Goal: Information Seeking & Learning: Check status

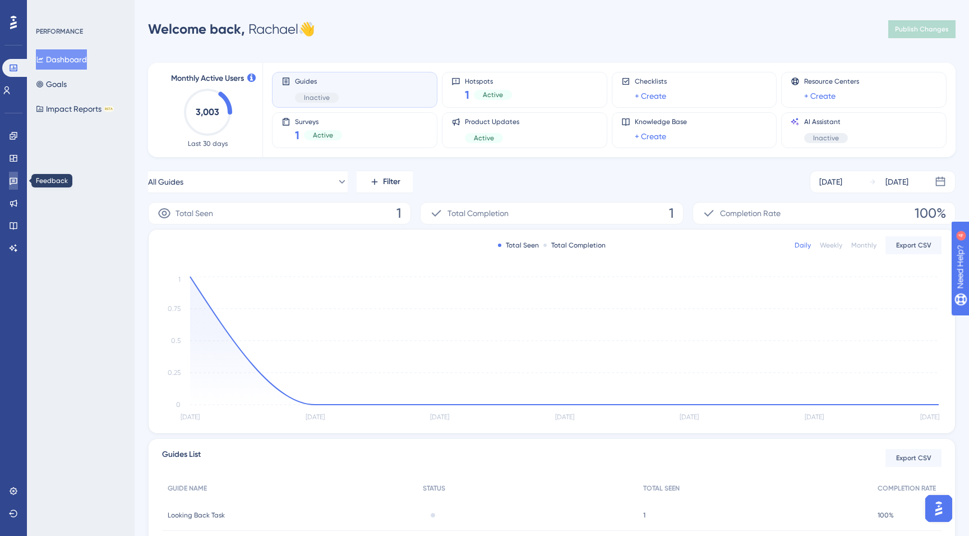
click at [11, 186] on link at bounding box center [13, 181] width 9 height 18
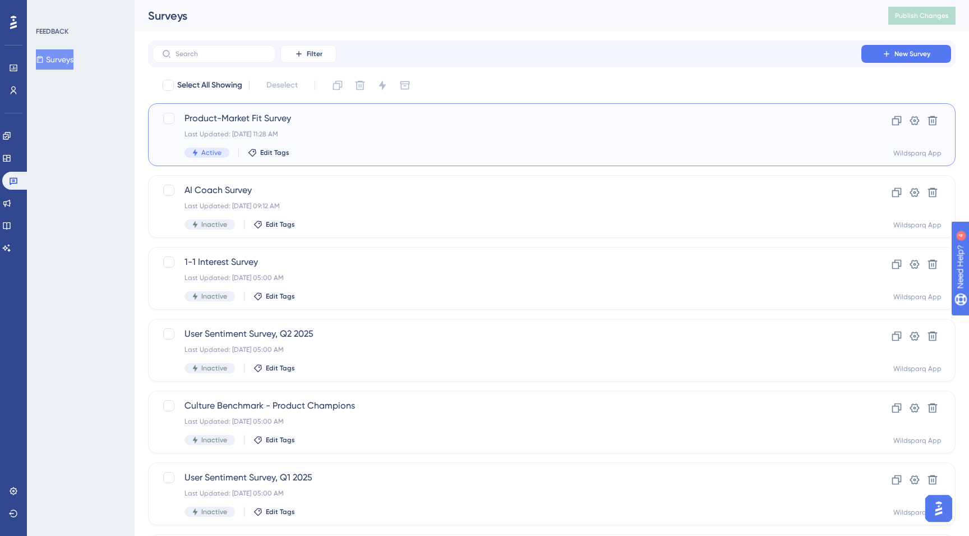
click at [323, 141] on div "Product-Market Fit Survey Last Updated: [DATE] 11:28 AM Active Edit Tags" at bounding box center [507, 135] width 645 height 46
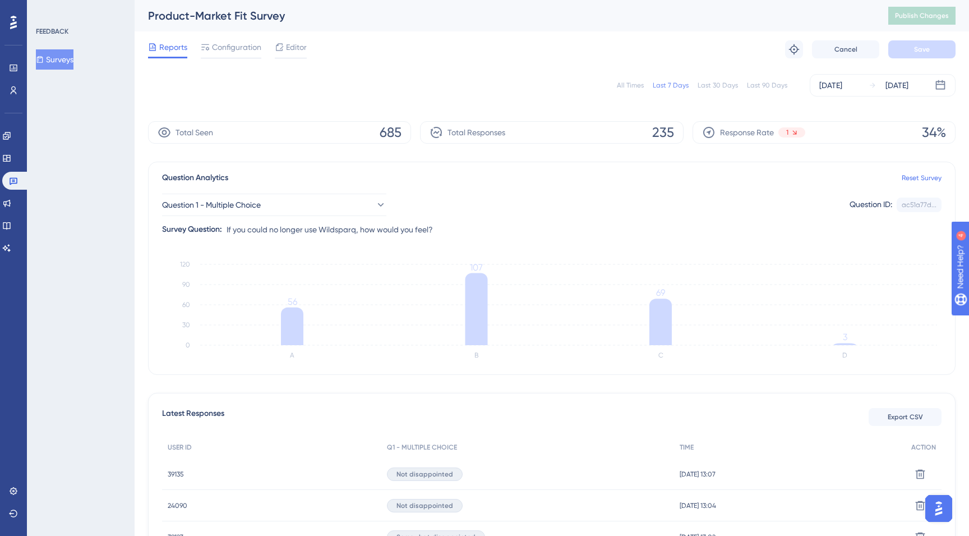
click at [632, 86] on div "All Times" at bounding box center [630, 85] width 27 height 9
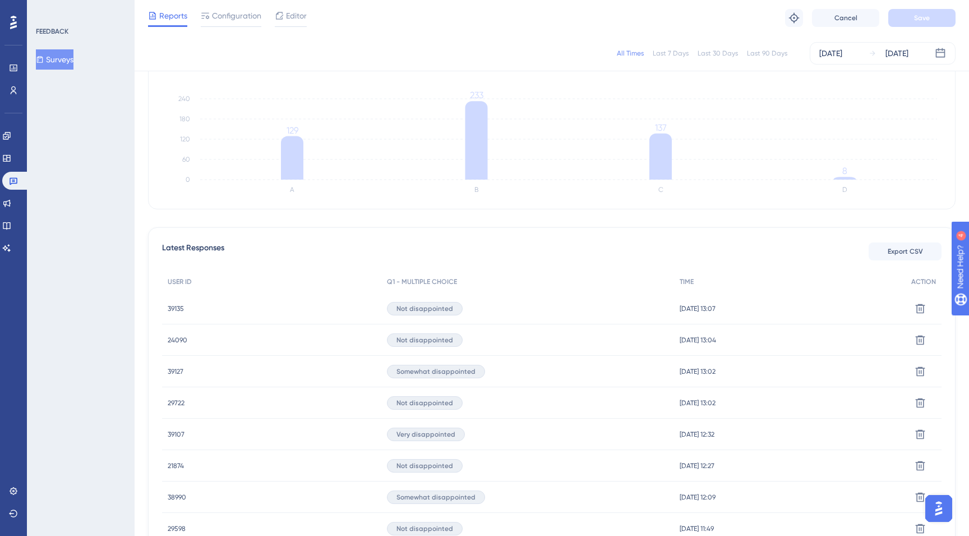
scroll to position [181, 0]
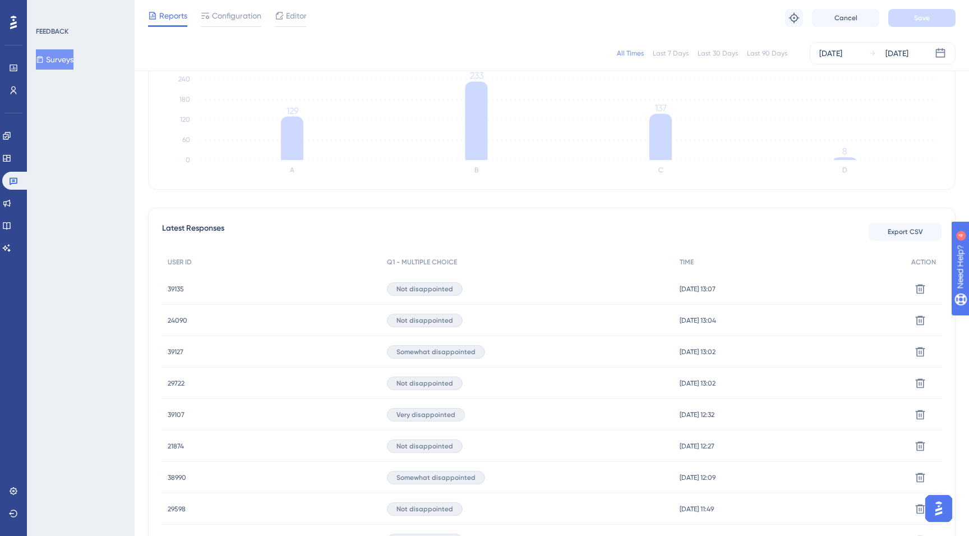
click at [177, 290] on span "39135" at bounding box center [176, 288] width 16 height 9
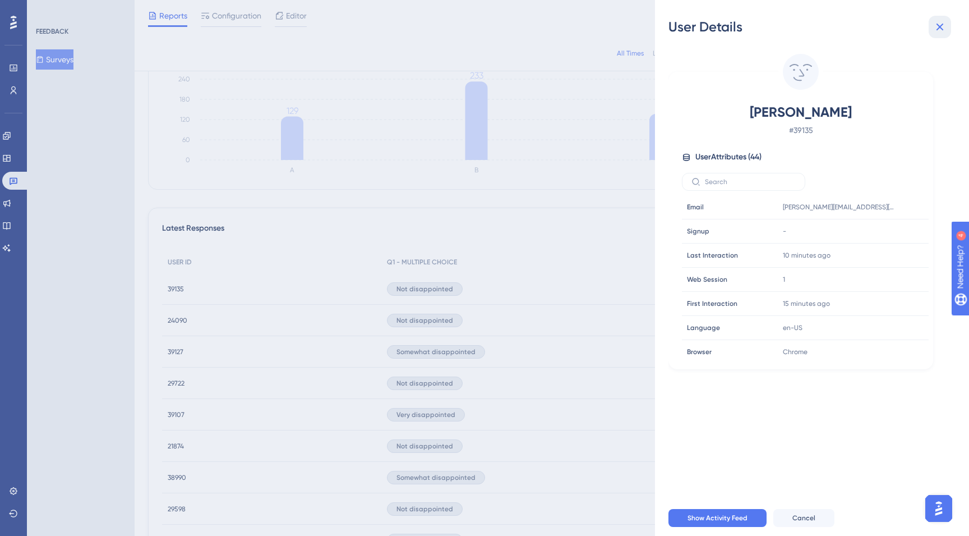
click at [940, 27] on icon at bounding box center [940, 27] width 7 height 7
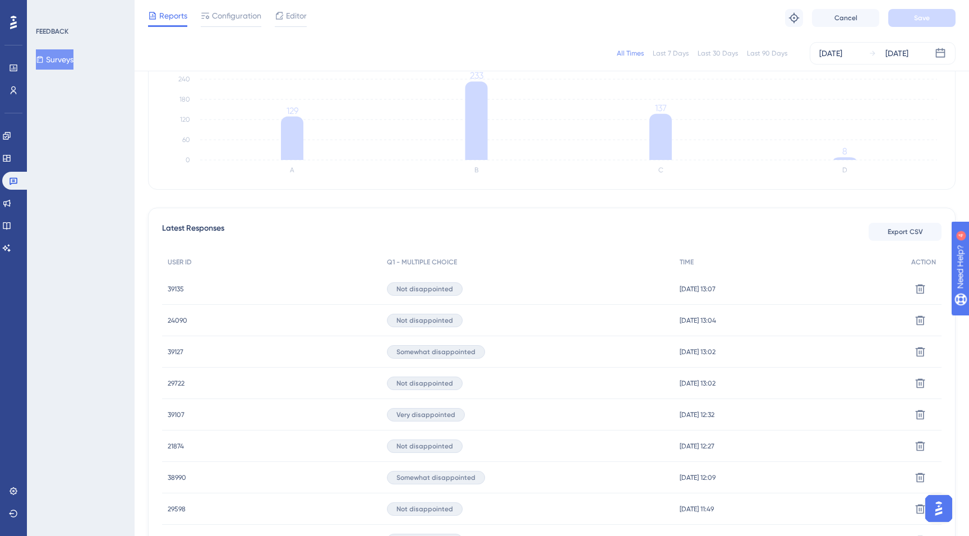
click at [180, 321] on span "24090" at bounding box center [178, 320] width 20 height 9
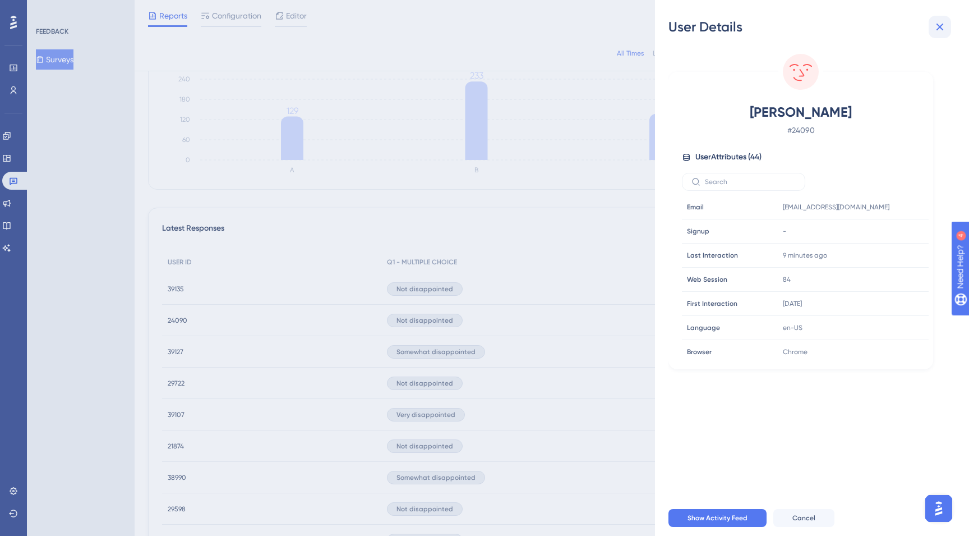
click at [947, 27] on button at bounding box center [940, 27] width 22 height 22
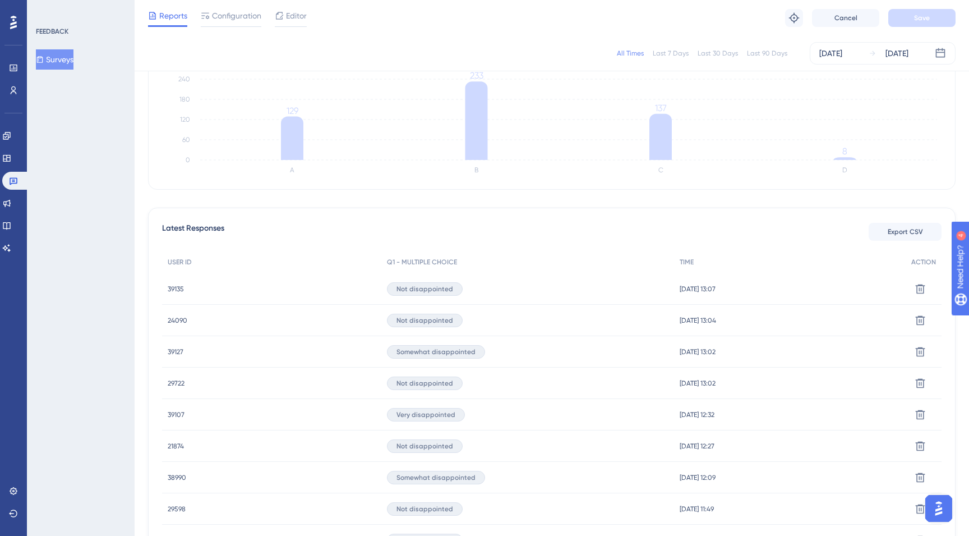
click at [177, 382] on span "29722" at bounding box center [176, 383] width 17 height 9
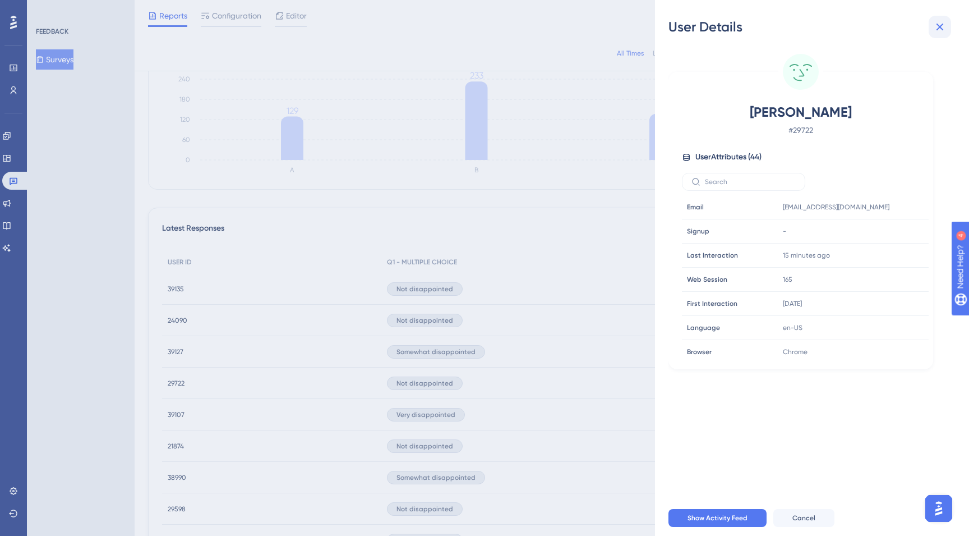
click at [943, 23] on icon at bounding box center [939, 26] width 13 height 13
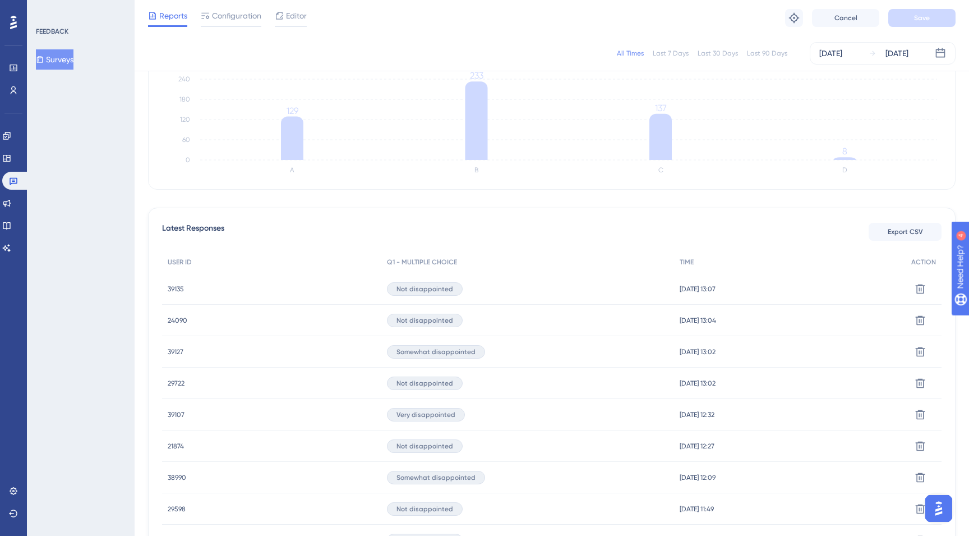
click at [170, 448] on span "21874" at bounding box center [176, 445] width 16 height 9
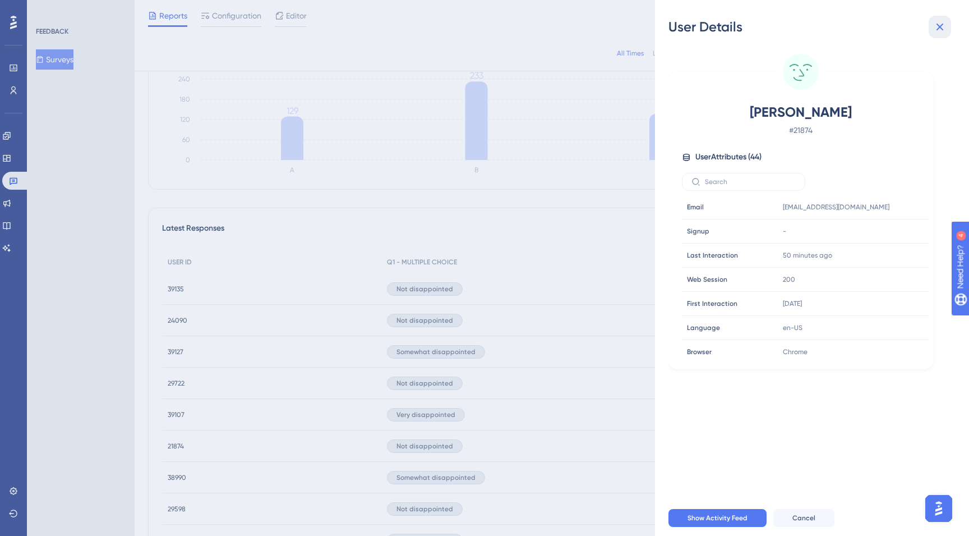
click at [937, 26] on icon at bounding box center [939, 26] width 13 height 13
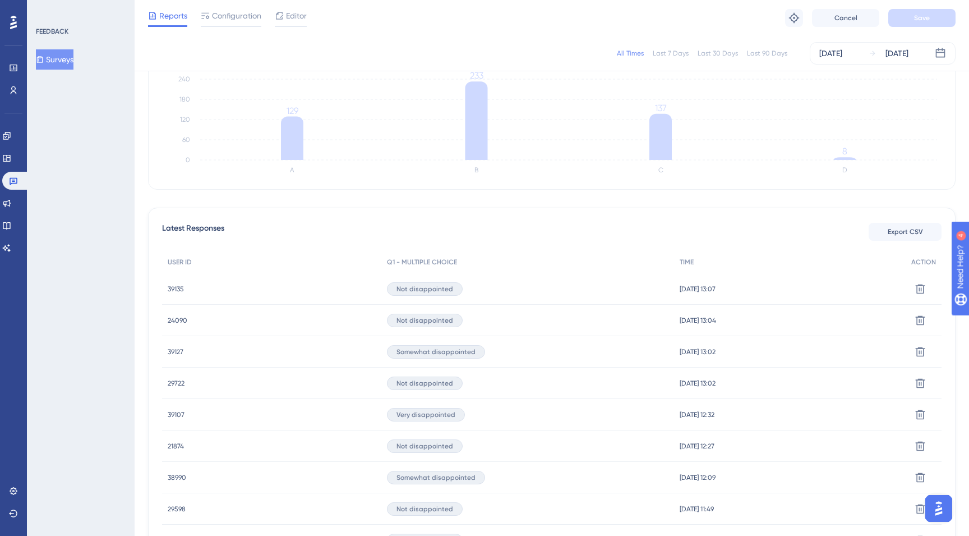
click at [174, 509] on span "29598" at bounding box center [177, 508] width 18 height 9
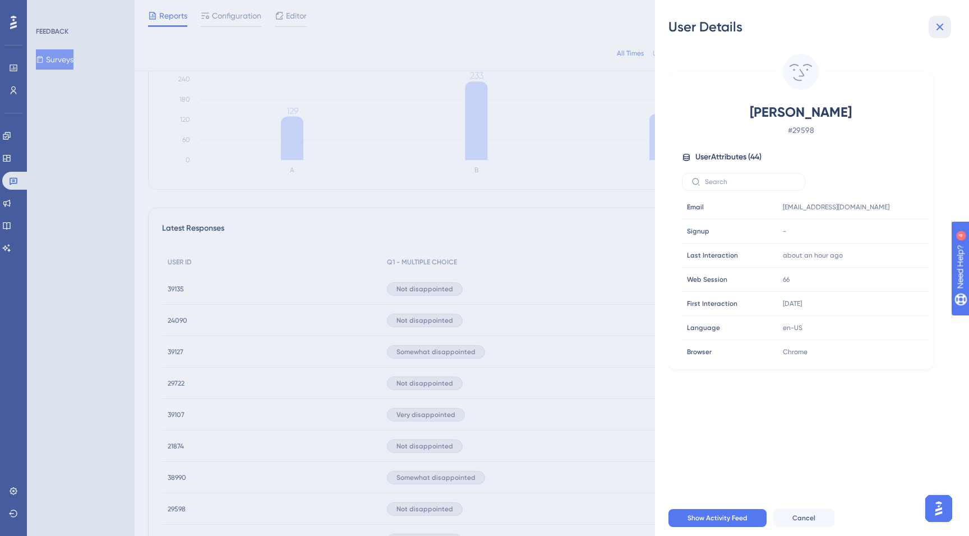
click at [938, 24] on icon at bounding box center [939, 26] width 13 height 13
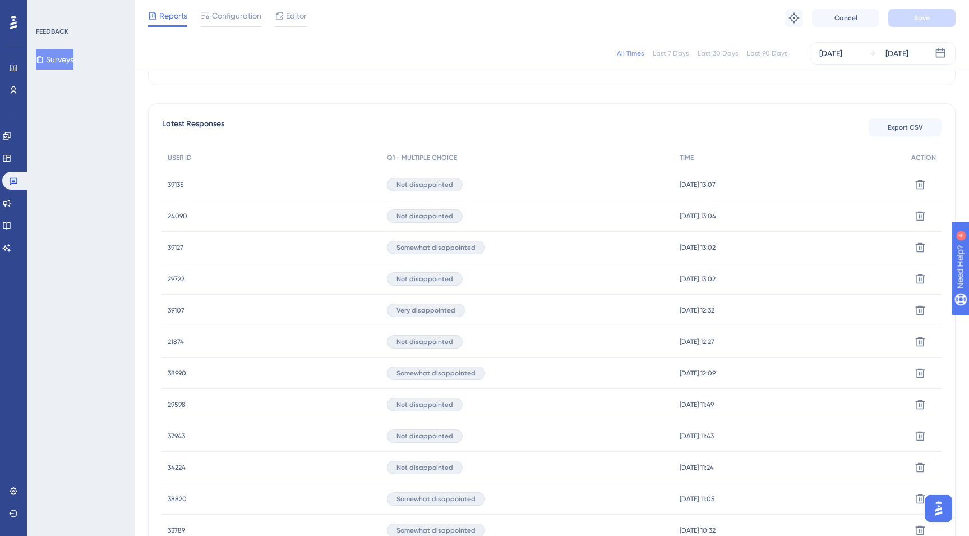
scroll to position [286, 0]
click at [176, 436] on span "37943" at bounding box center [176, 434] width 17 height 9
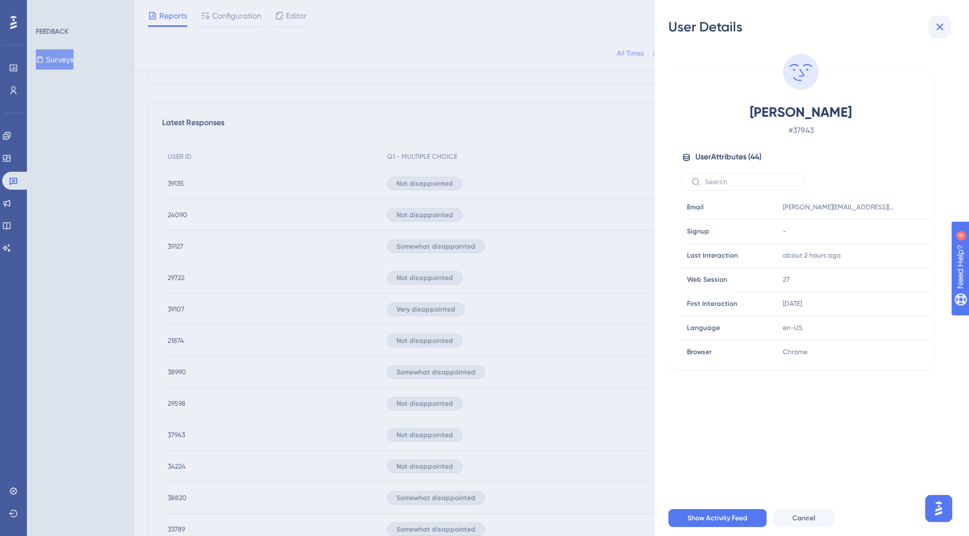
click at [941, 21] on icon at bounding box center [939, 26] width 13 height 13
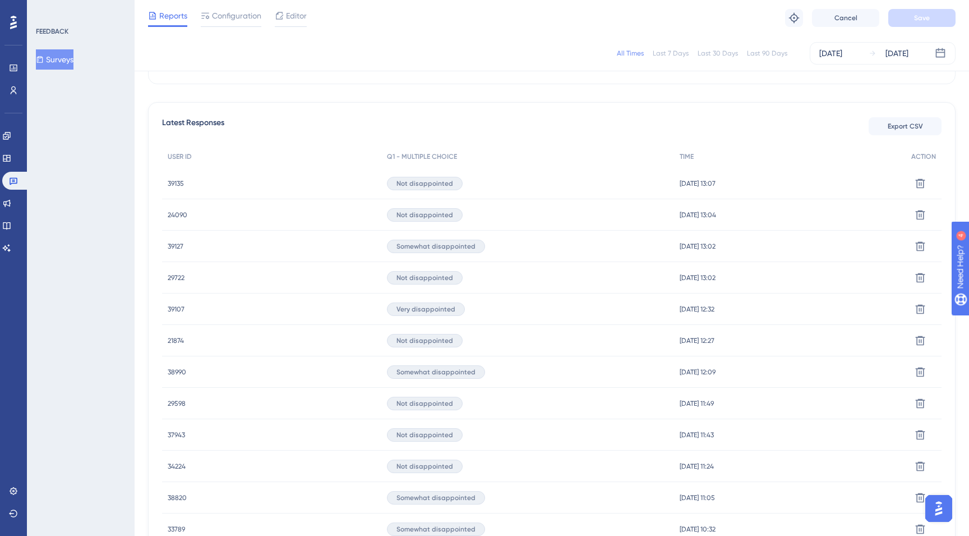
click at [175, 471] on div "34224 34224" at bounding box center [177, 465] width 18 height 31
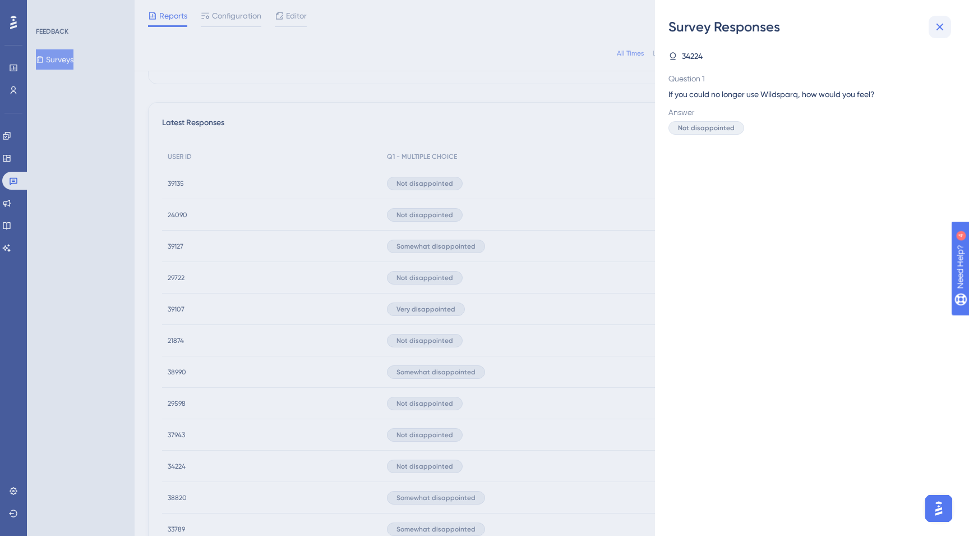
click at [938, 22] on icon at bounding box center [939, 26] width 13 height 13
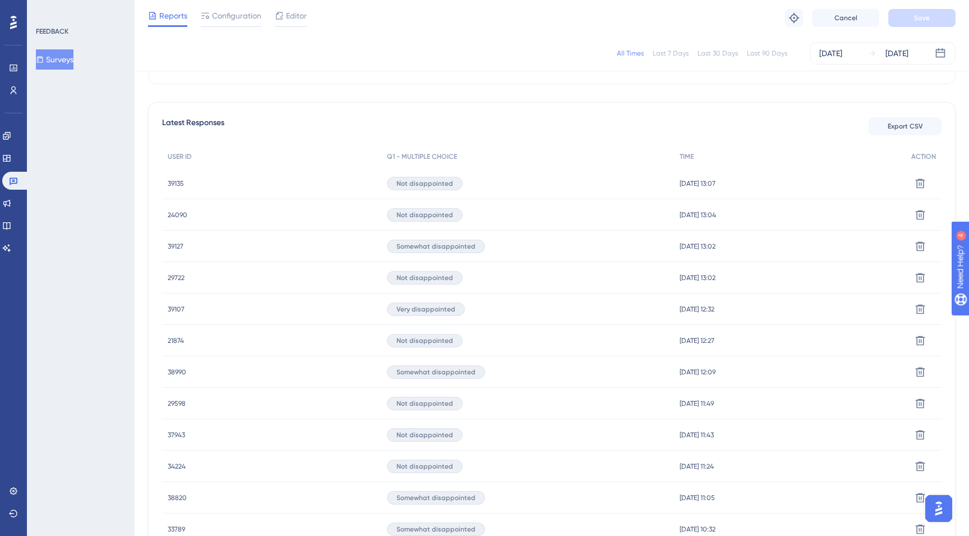
click at [174, 464] on span "34224" at bounding box center [177, 466] width 18 height 9
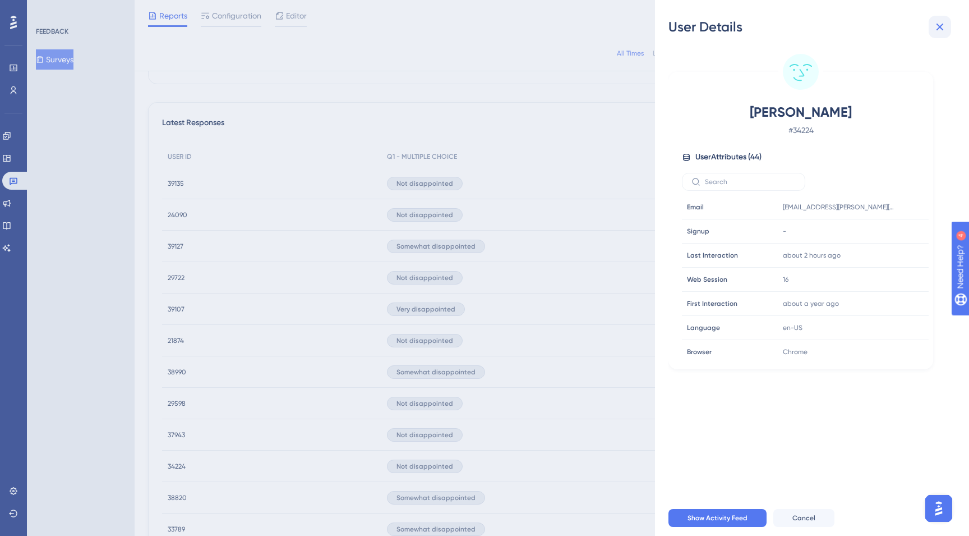
click at [945, 29] on icon at bounding box center [939, 26] width 13 height 13
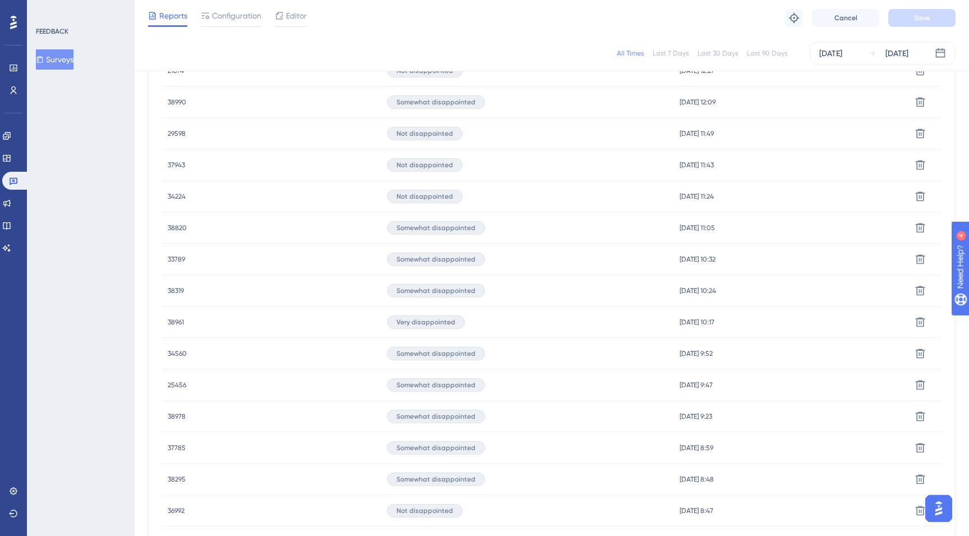
scroll to position [568, 0]
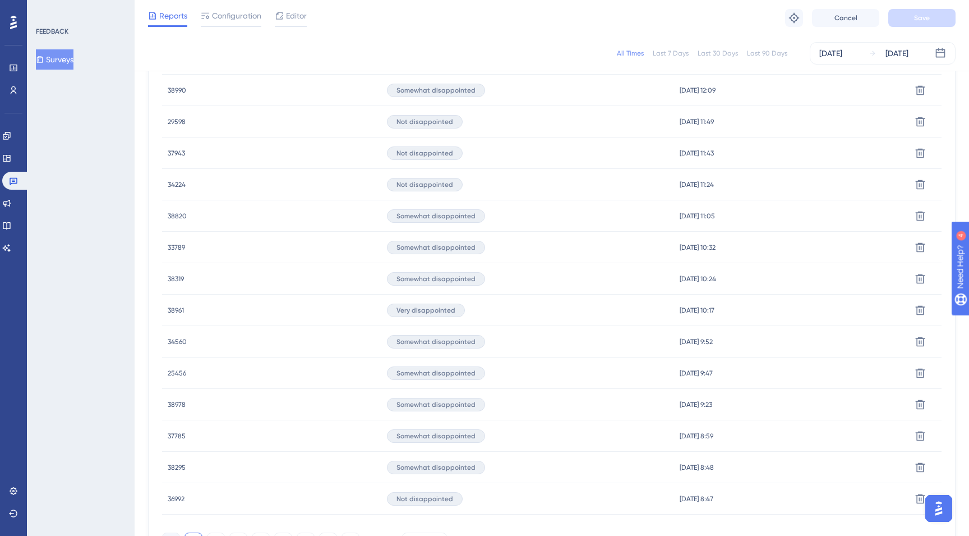
click at [175, 310] on span "38961" at bounding box center [176, 310] width 16 height 9
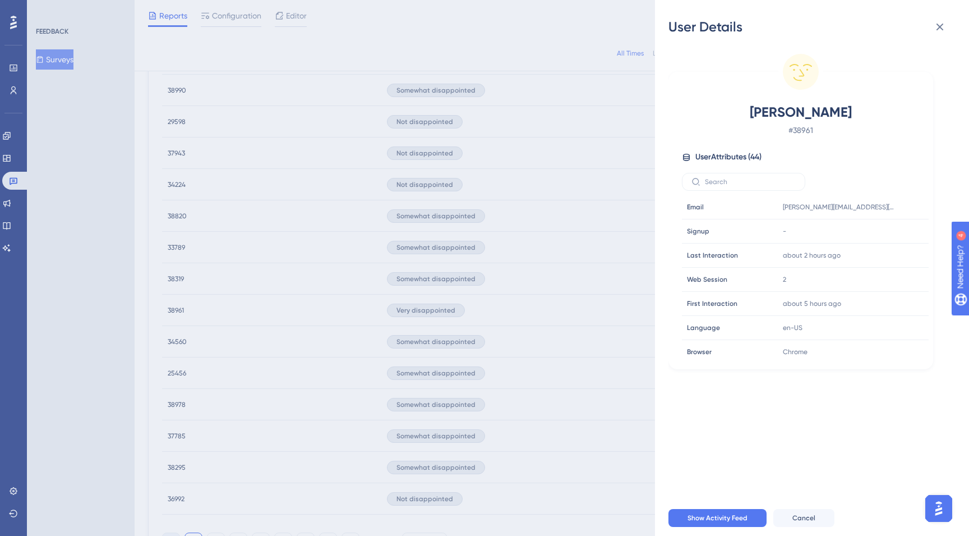
click at [954, 22] on div "User Details" at bounding box center [811, 27] width 287 height 18
click at [942, 27] on icon at bounding box center [939, 26] width 13 height 13
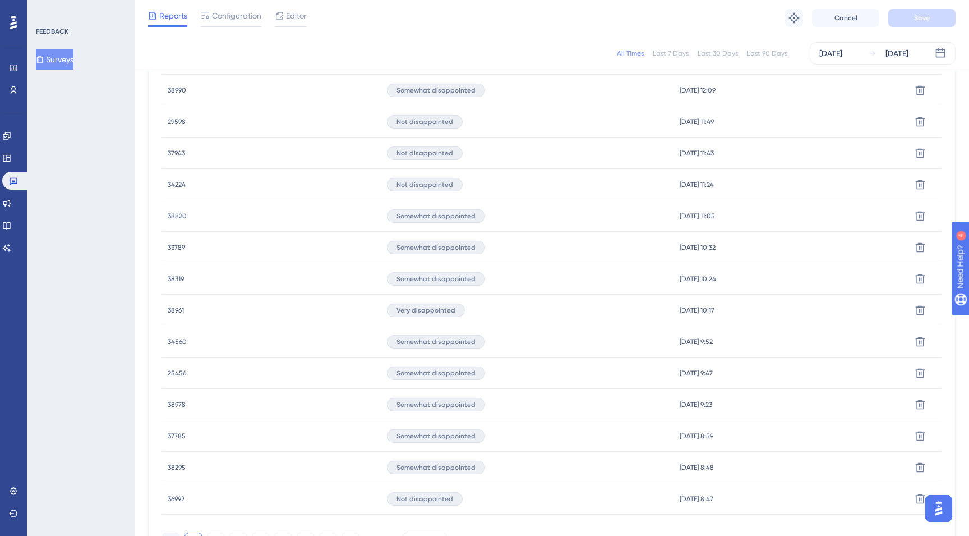
click at [184, 498] on span "36992" at bounding box center [176, 498] width 17 height 9
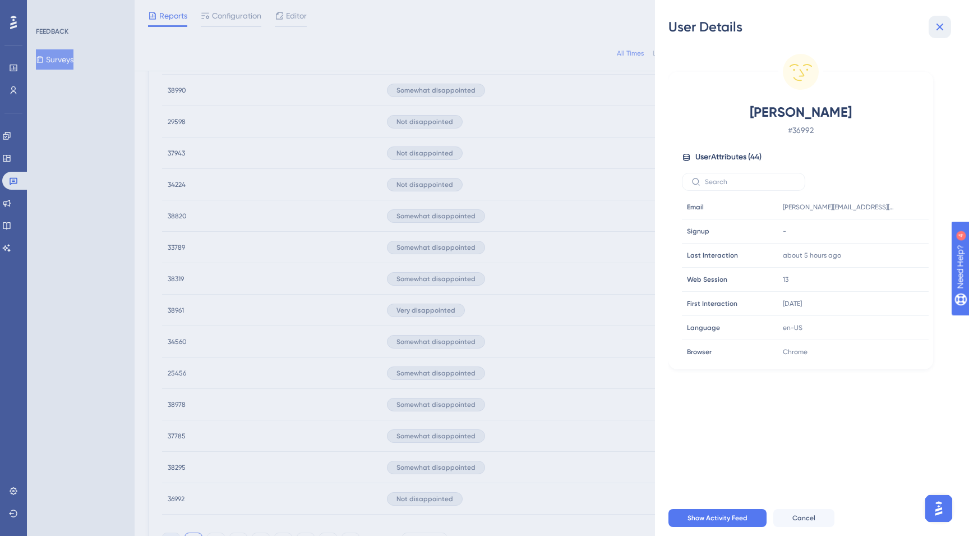
click at [940, 29] on icon at bounding box center [939, 26] width 13 height 13
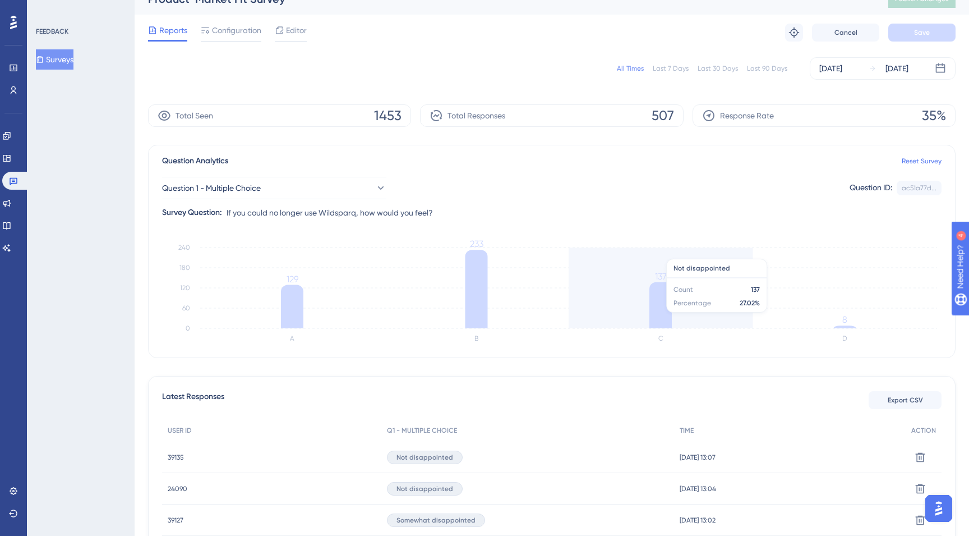
scroll to position [0, 0]
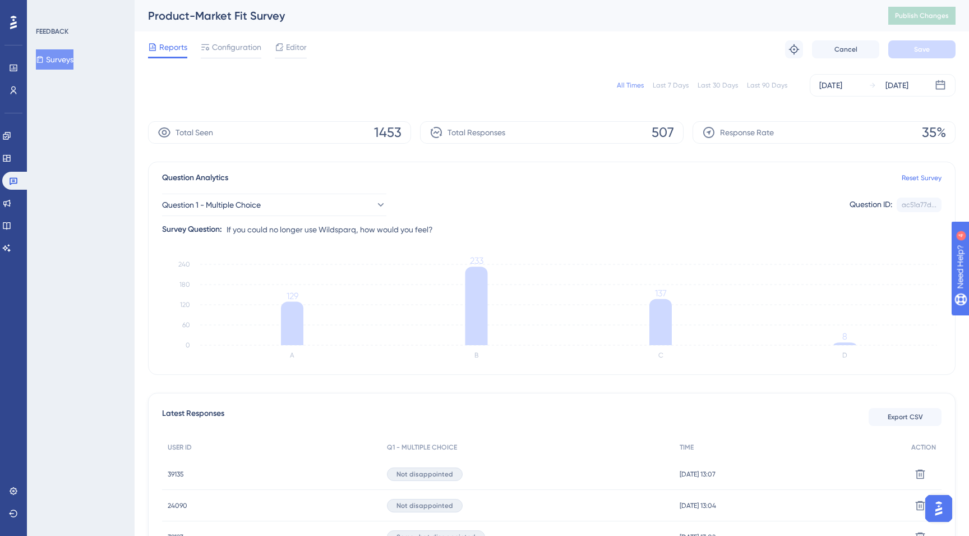
click at [16, 22] on icon at bounding box center [13, 22] width 7 height 13
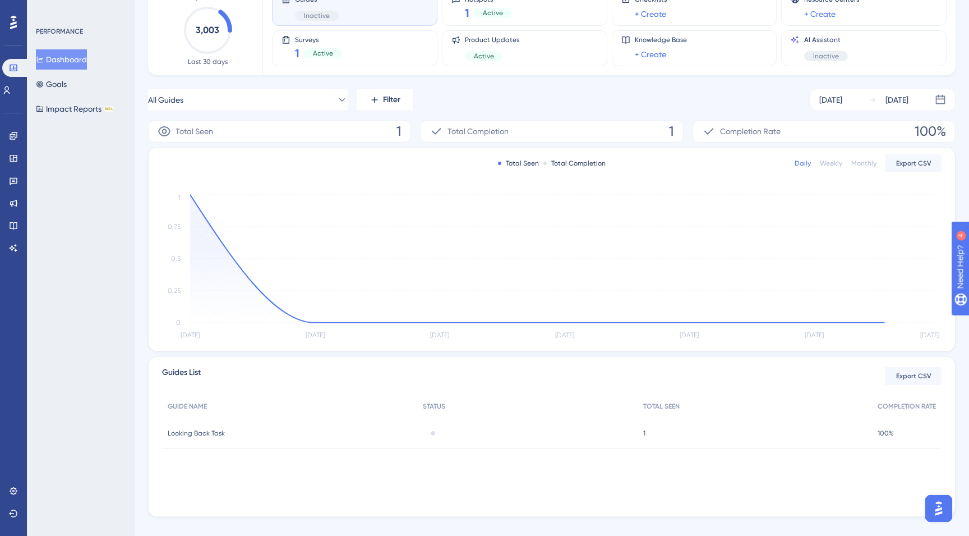
scroll to position [99, 0]
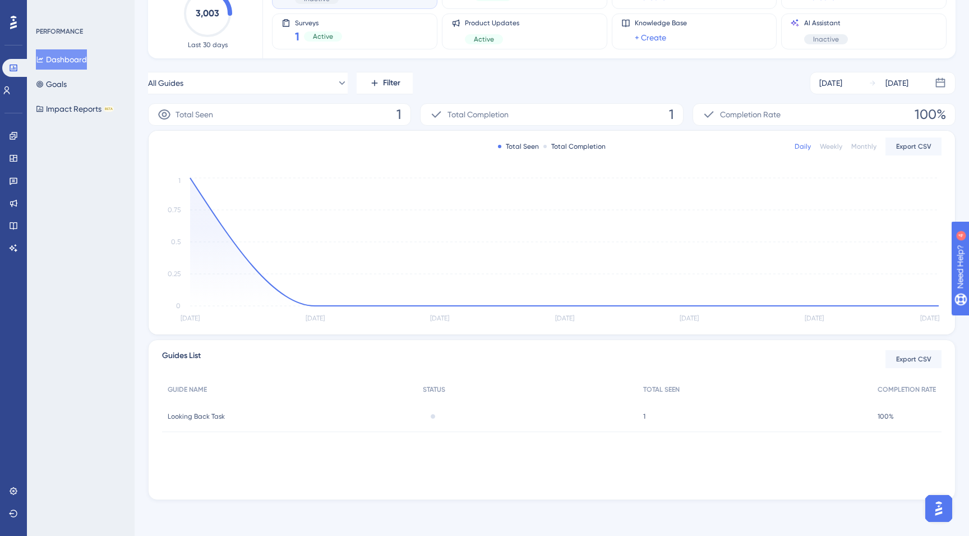
click at [16, 27] on icon at bounding box center [13, 22] width 7 height 15
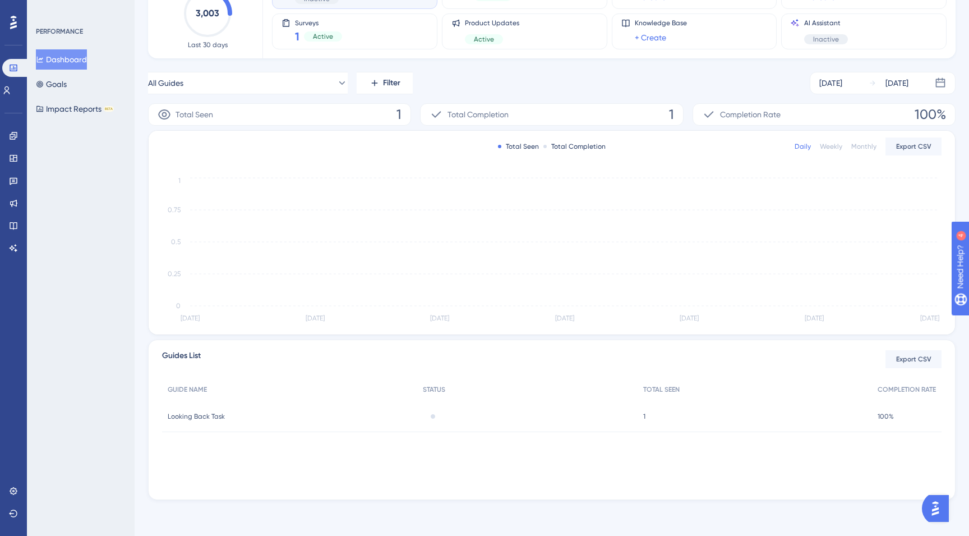
scroll to position [99, 0]
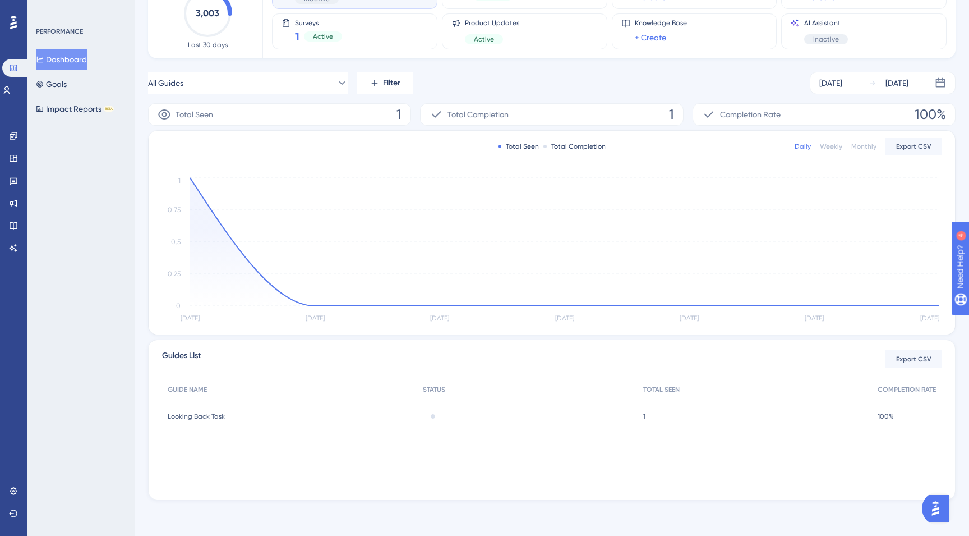
click at [8, 25] on div at bounding box center [13, 22] width 18 height 18
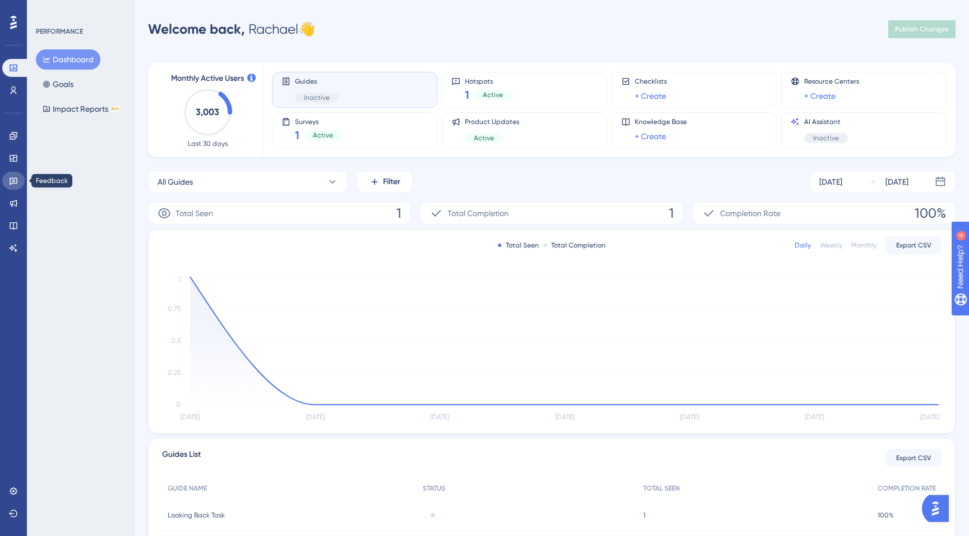
click at [8, 173] on link at bounding box center [13, 181] width 22 height 18
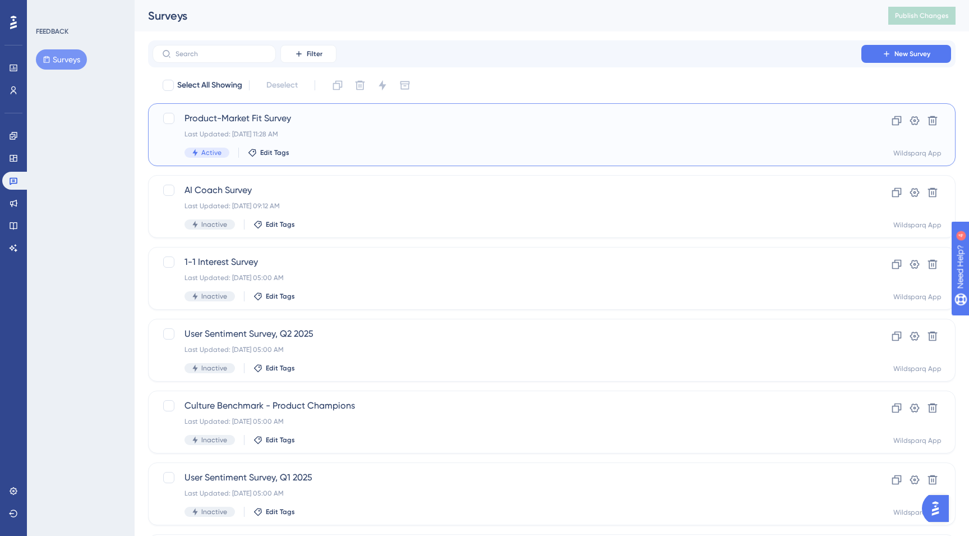
click at [322, 133] on div "Last Updated: [DATE] 11:28 AM" at bounding box center [507, 134] width 645 height 9
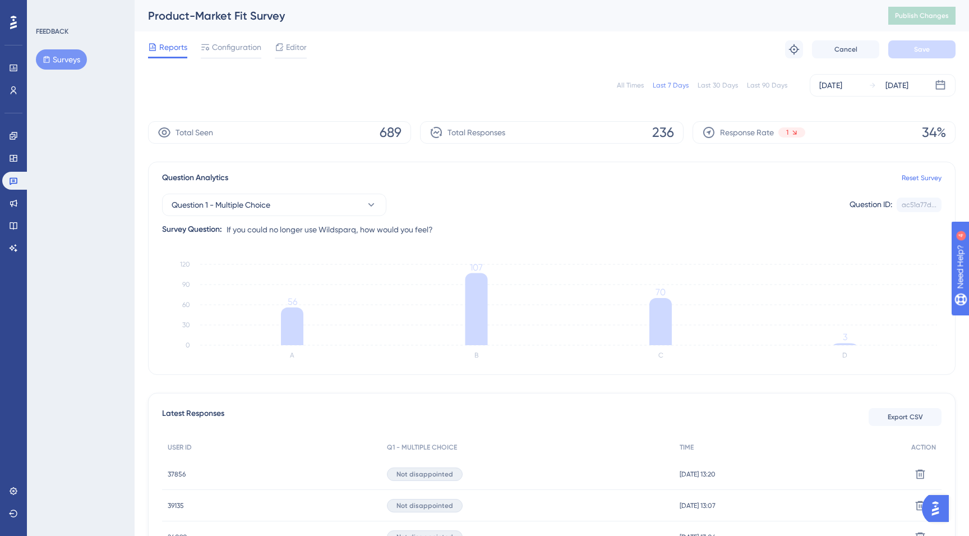
click at [634, 87] on div "All Times" at bounding box center [630, 85] width 27 height 9
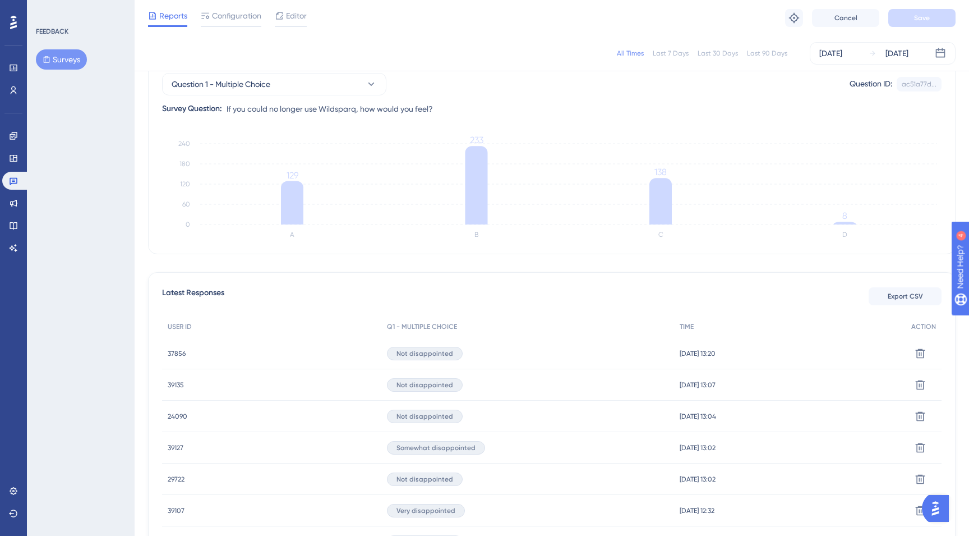
scroll to position [123, 0]
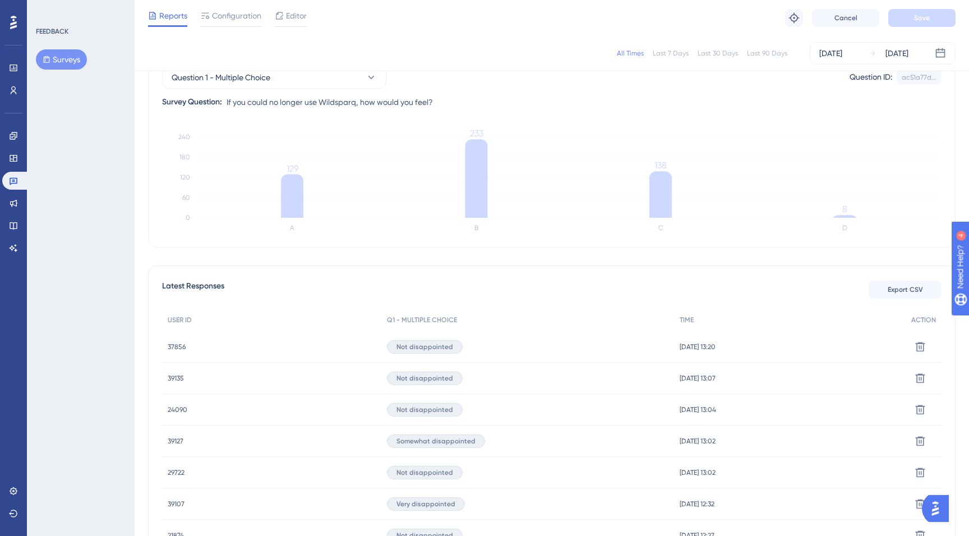
click at [174, 345] on span "37856" at bounding box center [177, 346] width 18 height 9
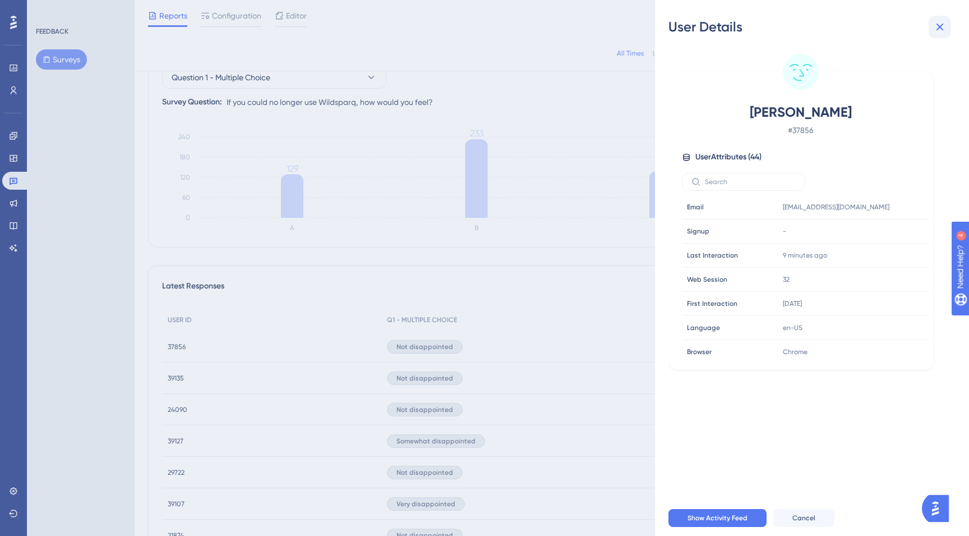
click at [935, 27] on icon at bounding box center [939, 26] width 13 height 13
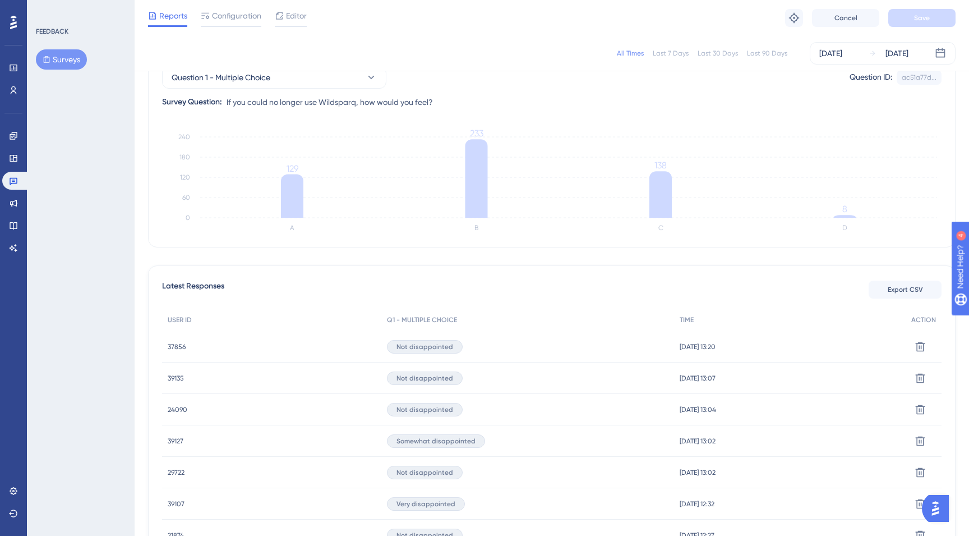
click at [179, 382] on div "39135 39135" at bounding box center [176, 377] width 16 height 31
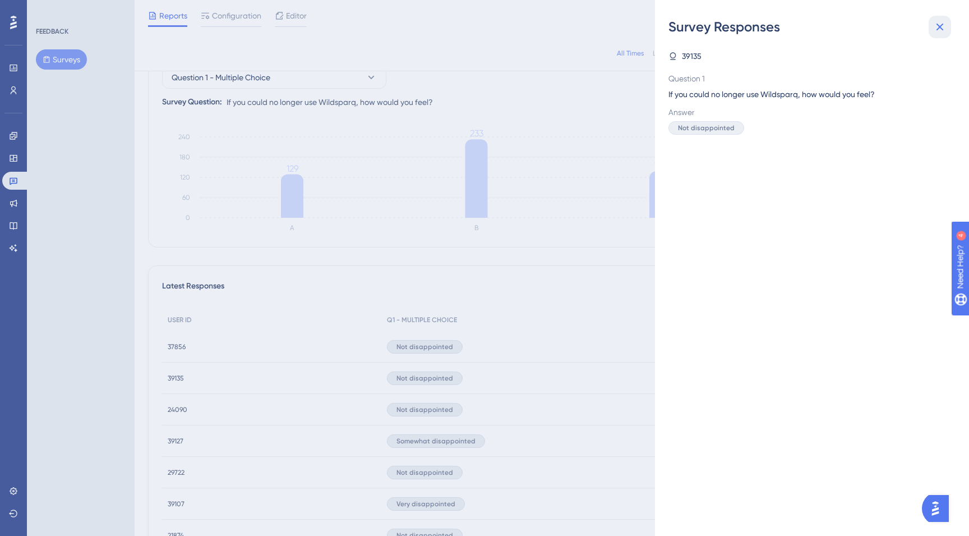
click at [939, 28] on icon at bounding box center [940, 27] width 7 height 7
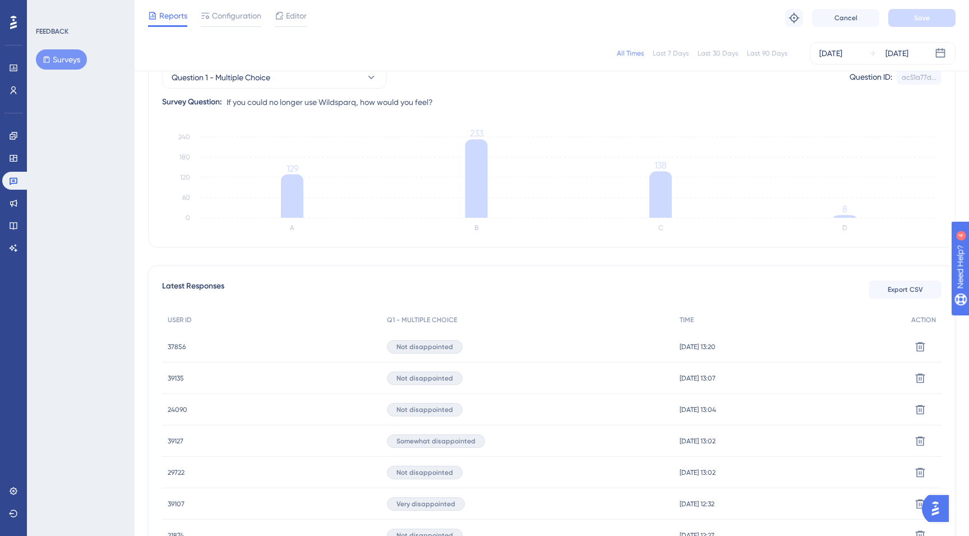
click at [177, 376] on span "39135" at bounding box center [176, 377] width 16 height 9
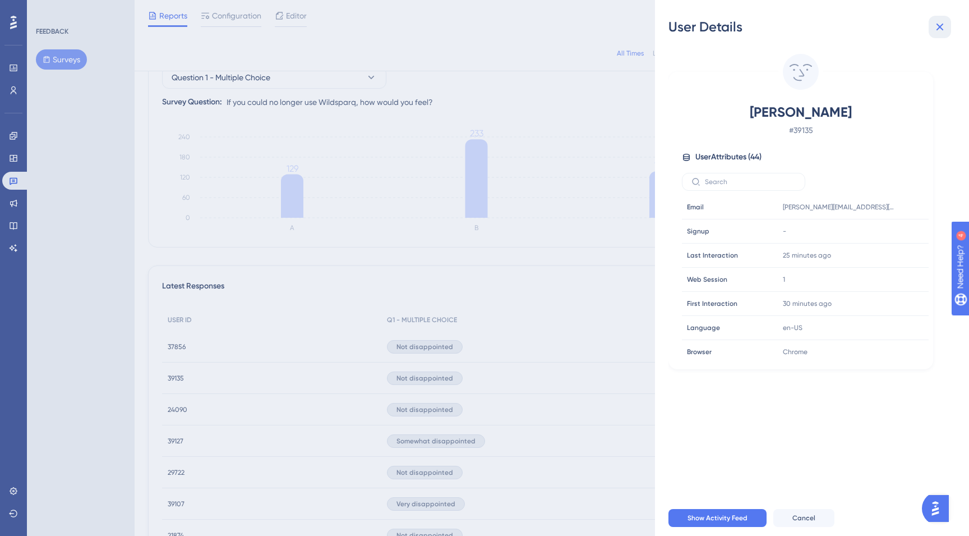
click at [941, 26] on icon at bounding box center [939, 26] width 13 height 13
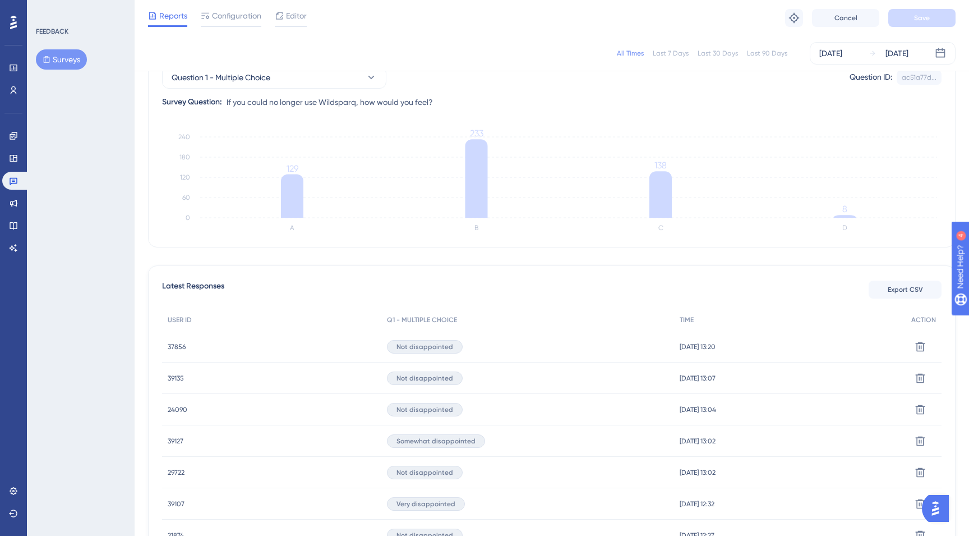
click at [179, 411] on span "24090" at bounding box center [178, 409] width 20 height 9
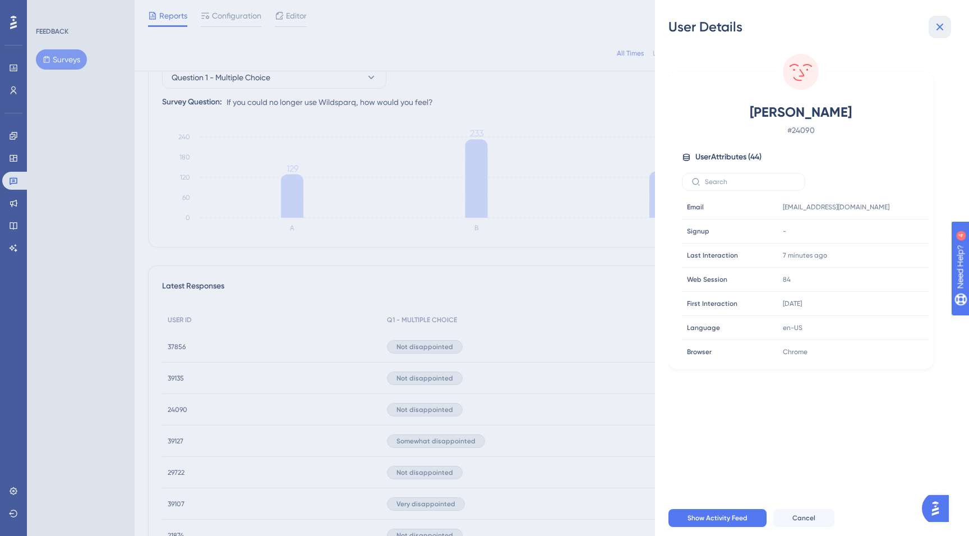
click at [938, 32] on icon at bounding box center [939, 26] width 13 height 13
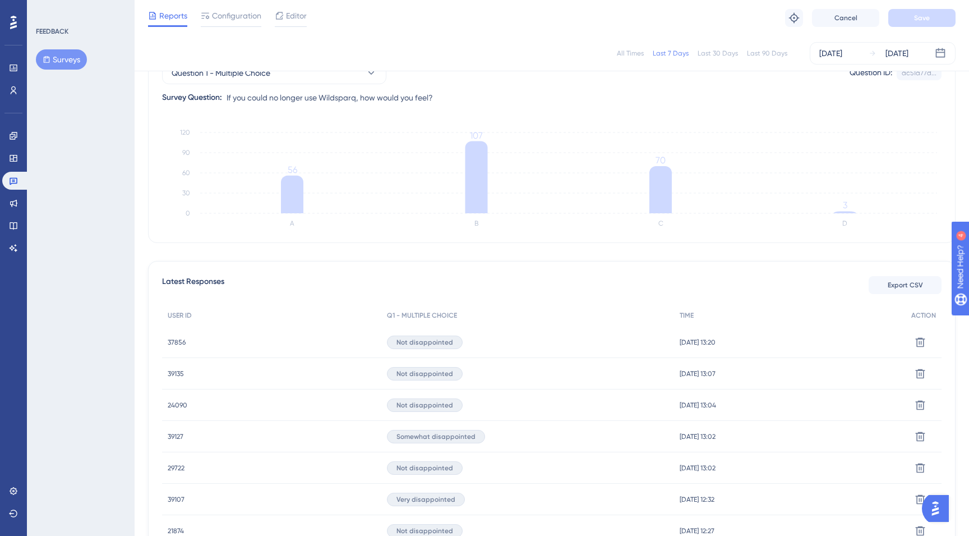
scroll to position [123, 0]
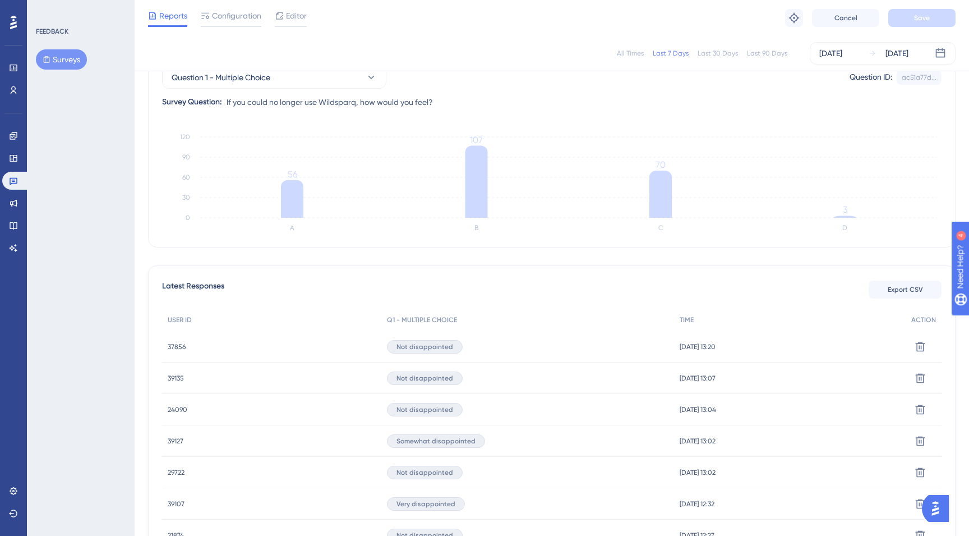
click at [631, 56] on div "All Times" at bounding box center [630, 53] width 27 height 9
click at [174, 345] on span "37856" at bounding box center [177, 346] width 18 height 9
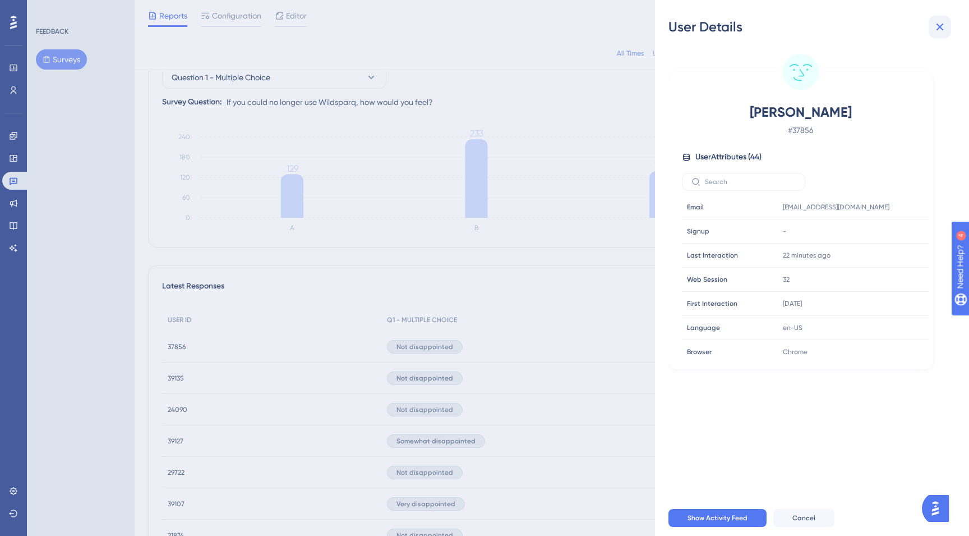
click at [942, 24] on icon at bounding box center [940, 27] width 7 height 7
